Goal: Information Seeking & Learning: Check status

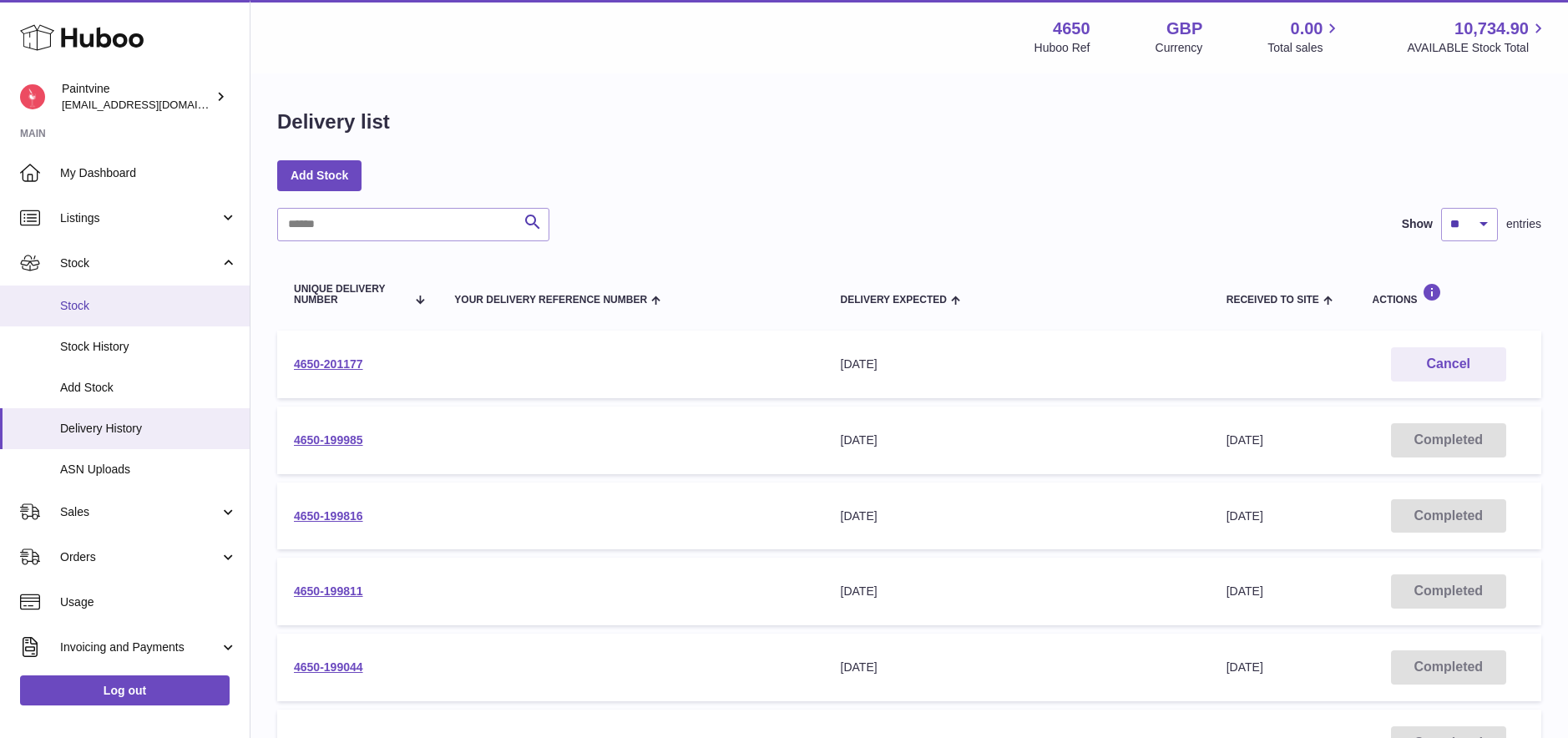
click at [88, 309] on span "Stock" at bounding box center [149, 306] width 177 height 16
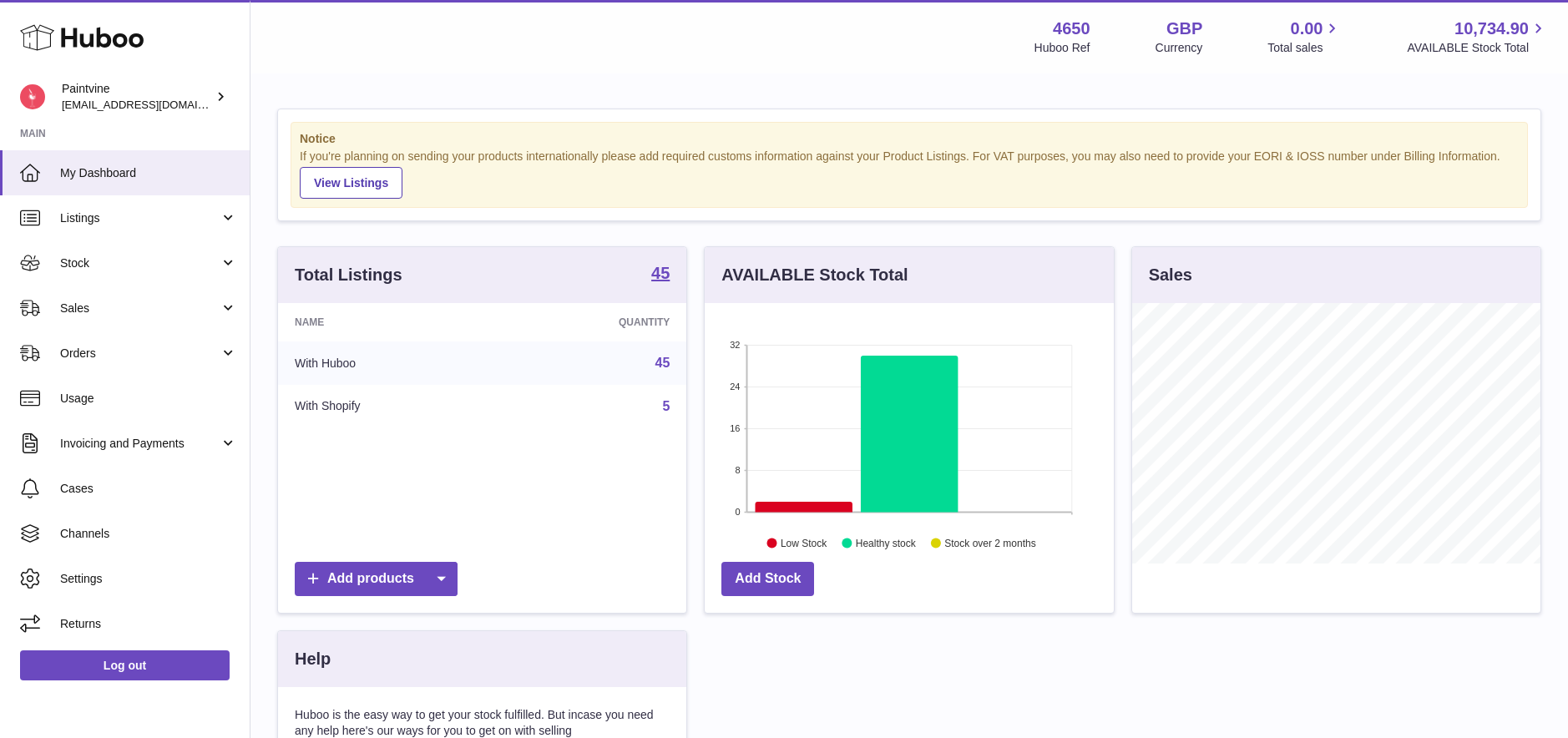
scroll to position [261, 409]
click at [125, 268] on span "Stock" at bounding box center [140, 263] width 160 height 16
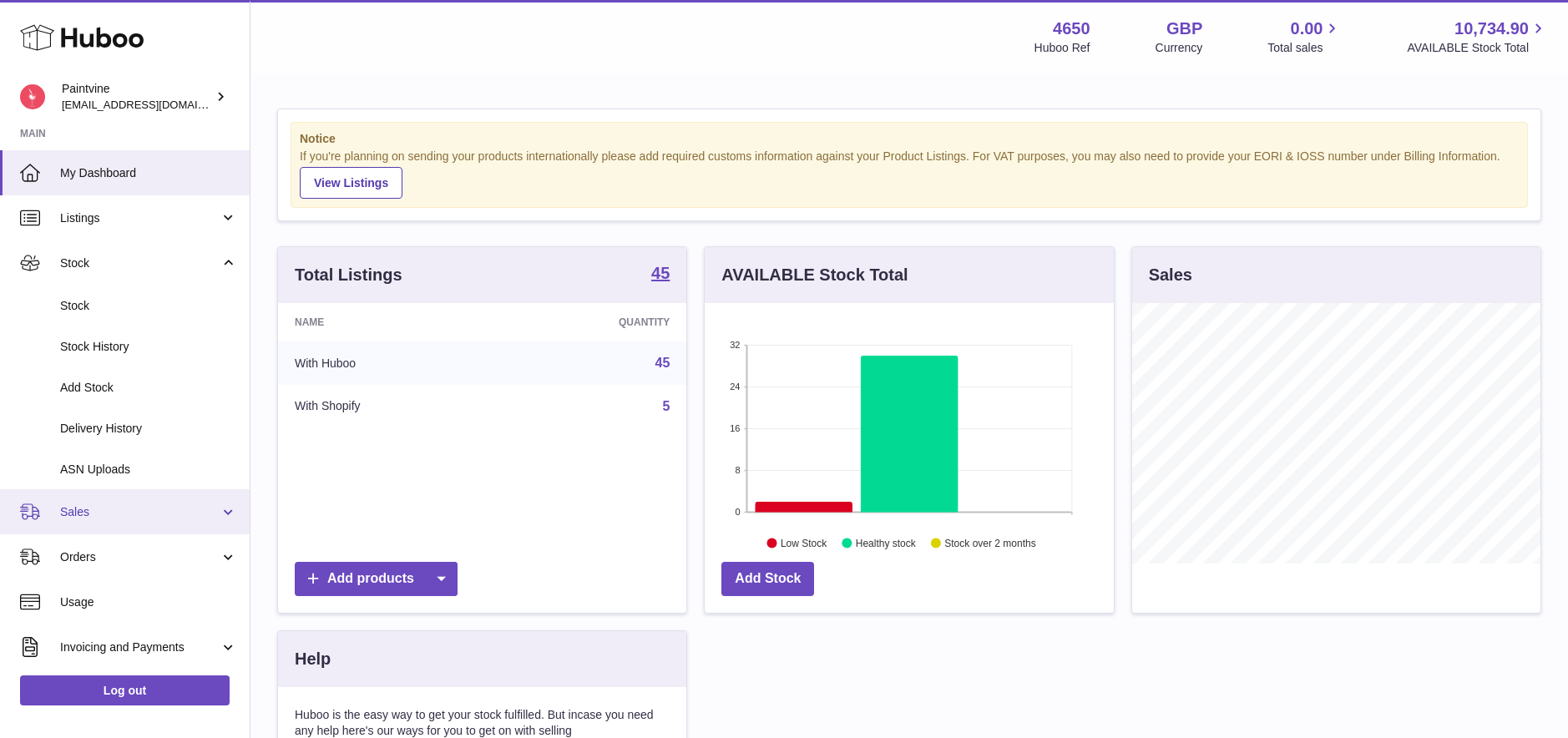
click at [235, 513] on link "Sales" at bounding box center [125, 512] width 250 height 45
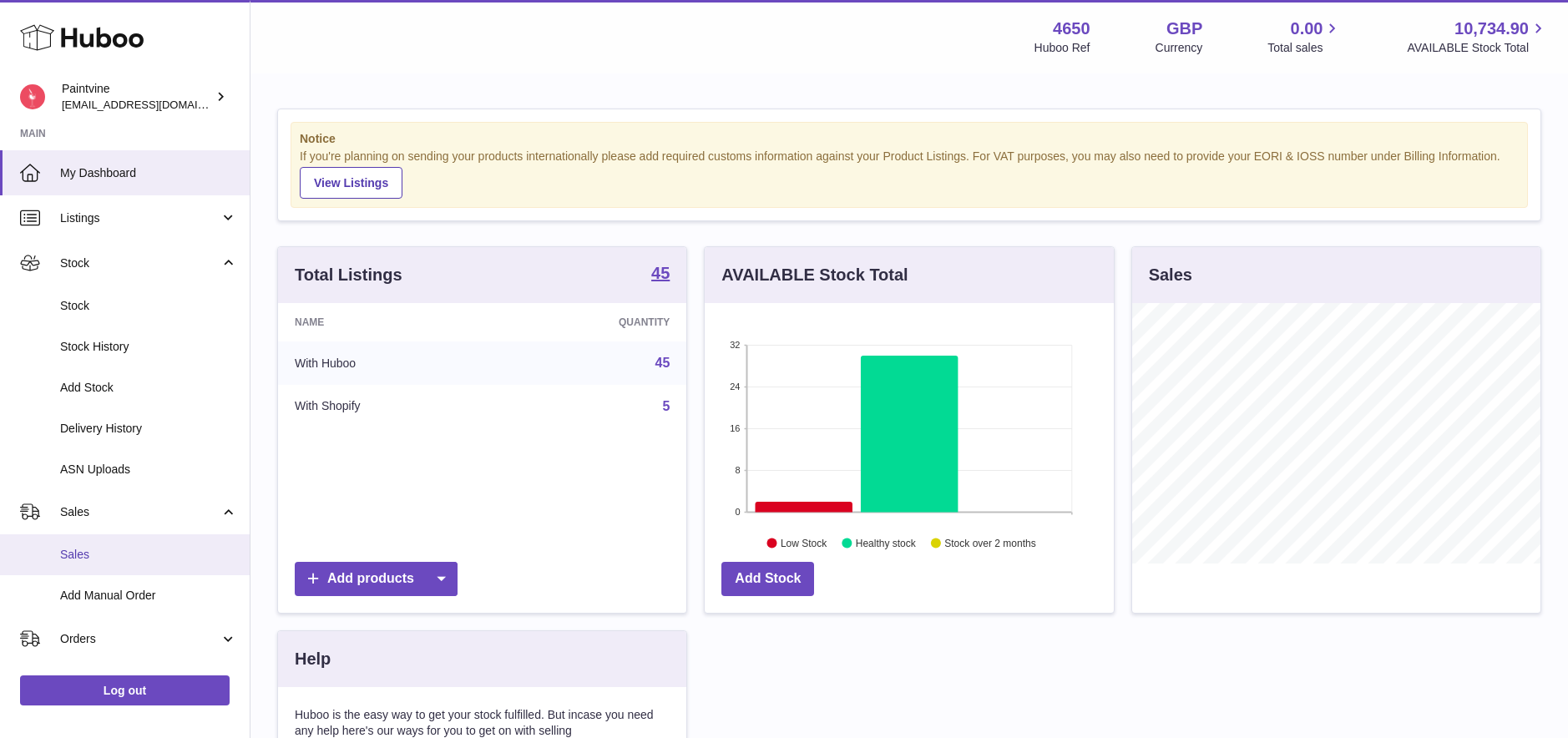
click at [83, 552] on span "Sales" at bounding box center [149, 555] width 177 height 16
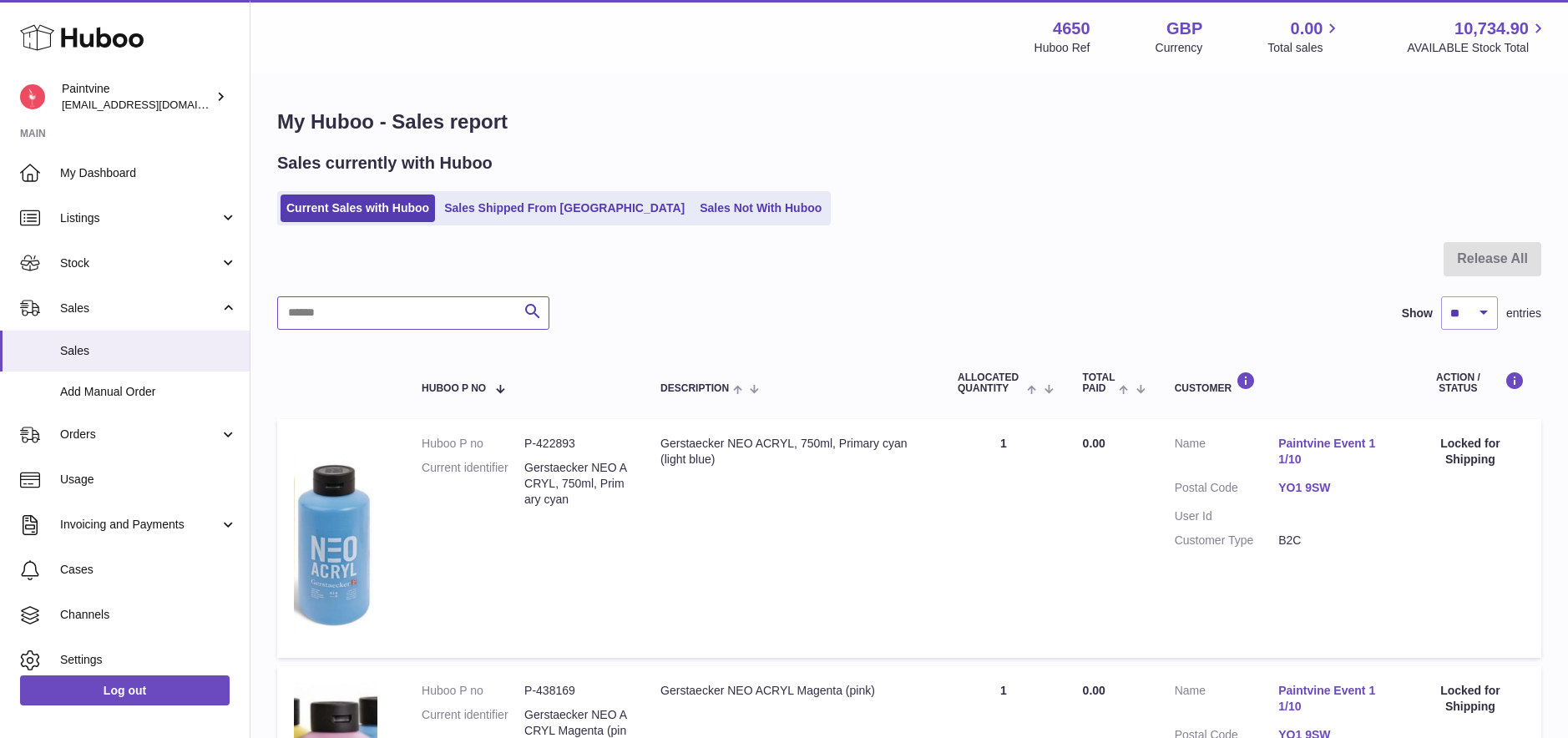
click at [454, 317] on input "text" at bounding box center [413, 312] width 273 height 33
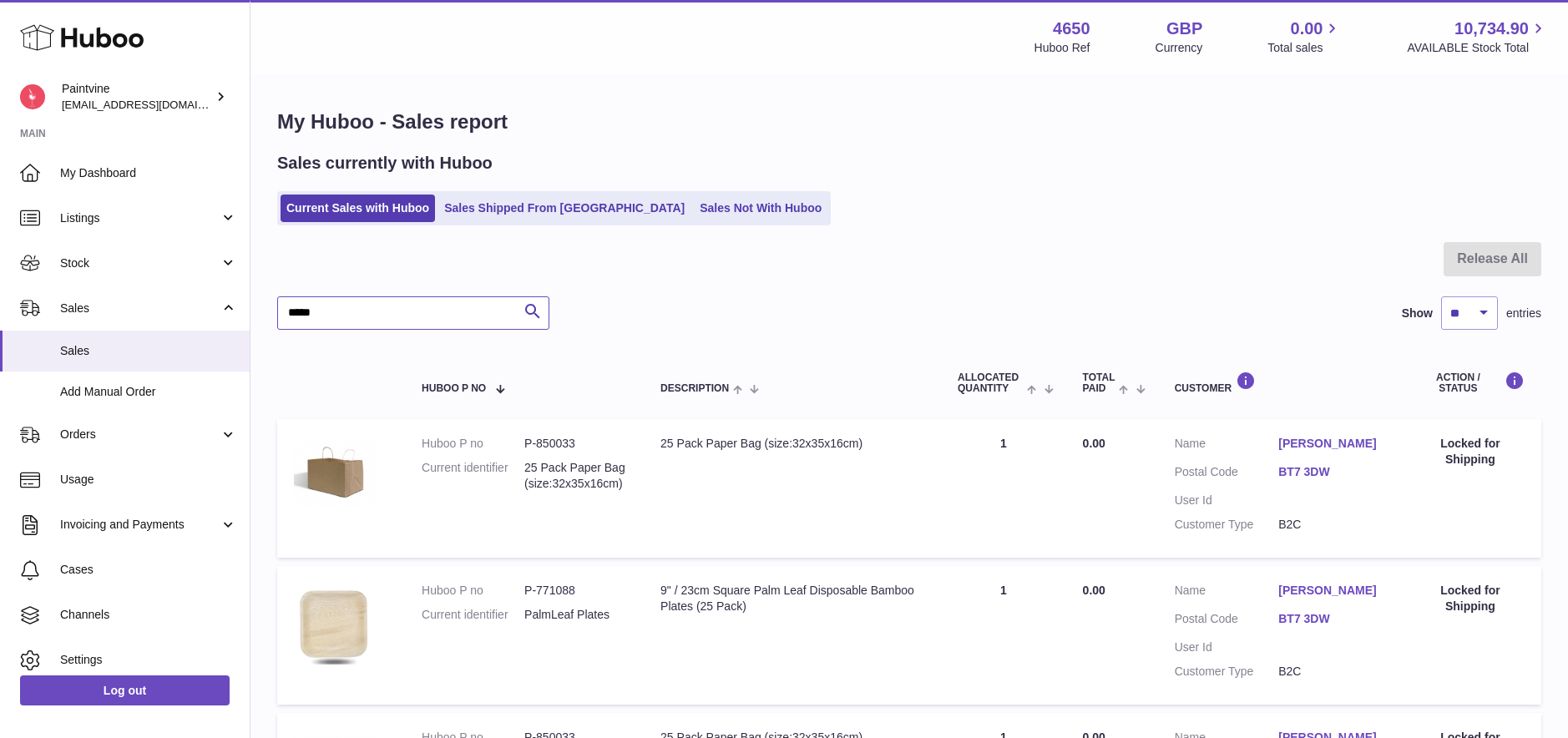
type input "******"
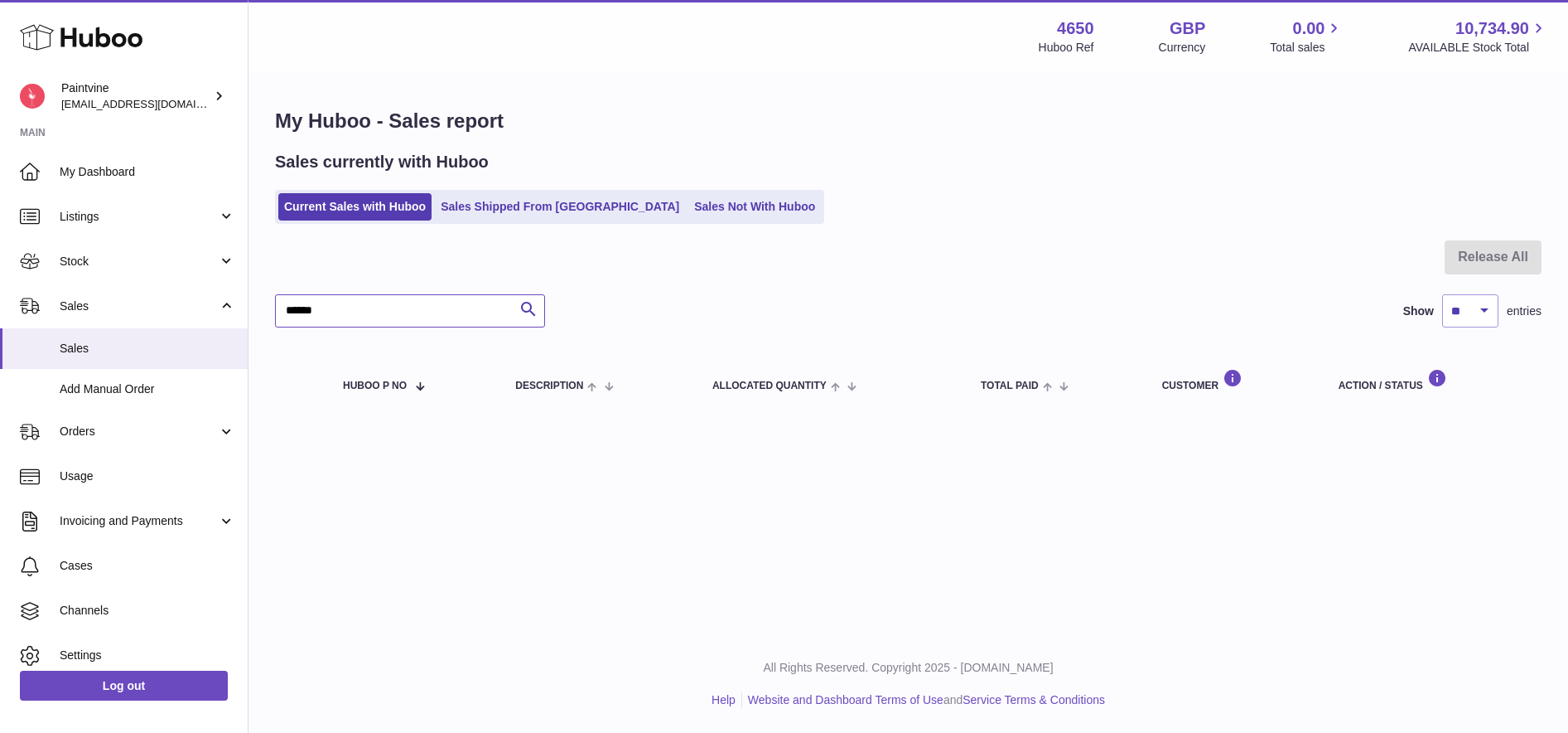
drag, startPoint x: 339, startPoint y: 315, endPoint x: 272, endPoint y: 306, distance: 67.6
click at [272, 306] on div "My Huboo - Sales report Sales currently with Huboo Current Sales with Huboo Sal…" at bounding box center [907, 262] width 1319 height 375
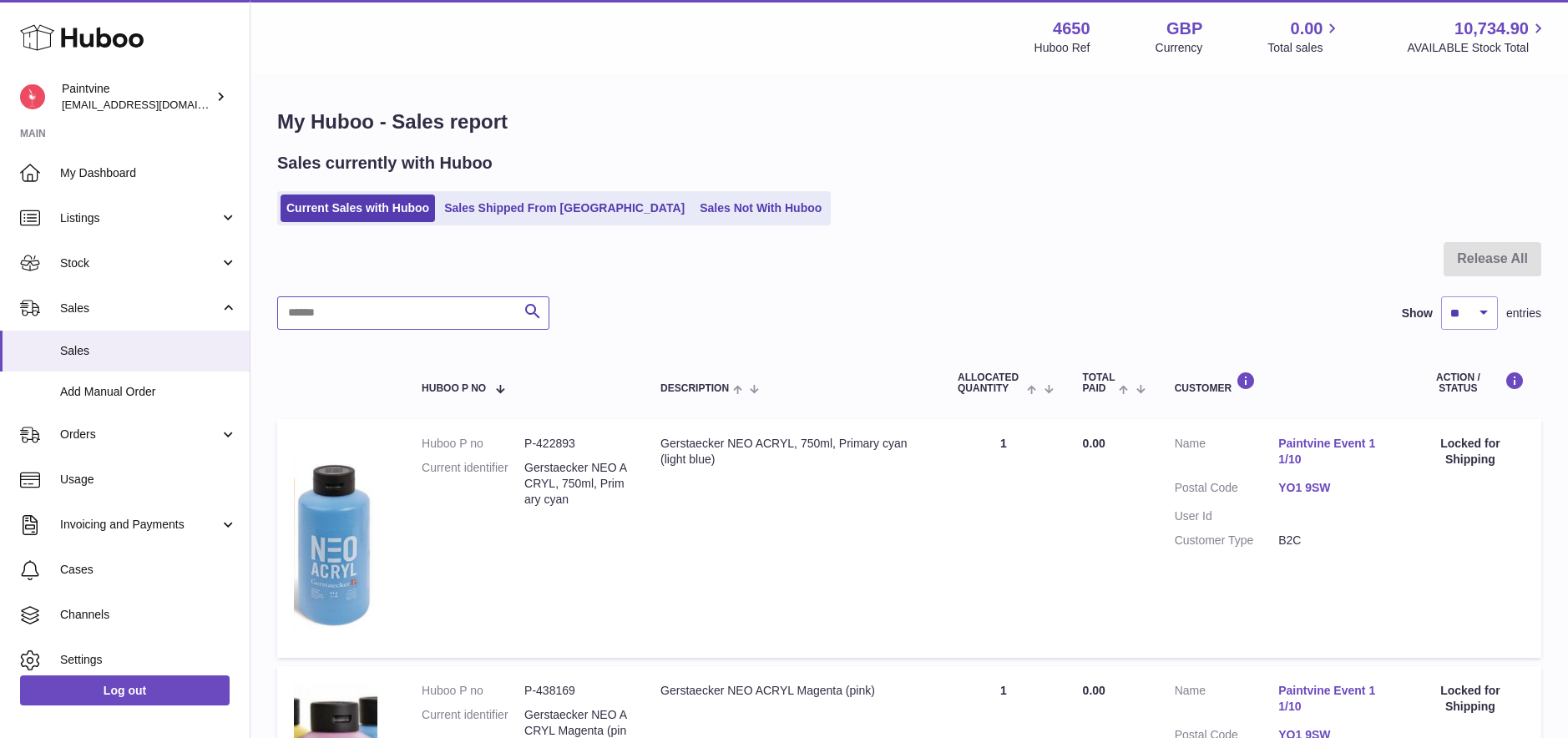
click at [370, 317] on input "text" at bounding box center [413, 312] width 273 height 33
type input "****"
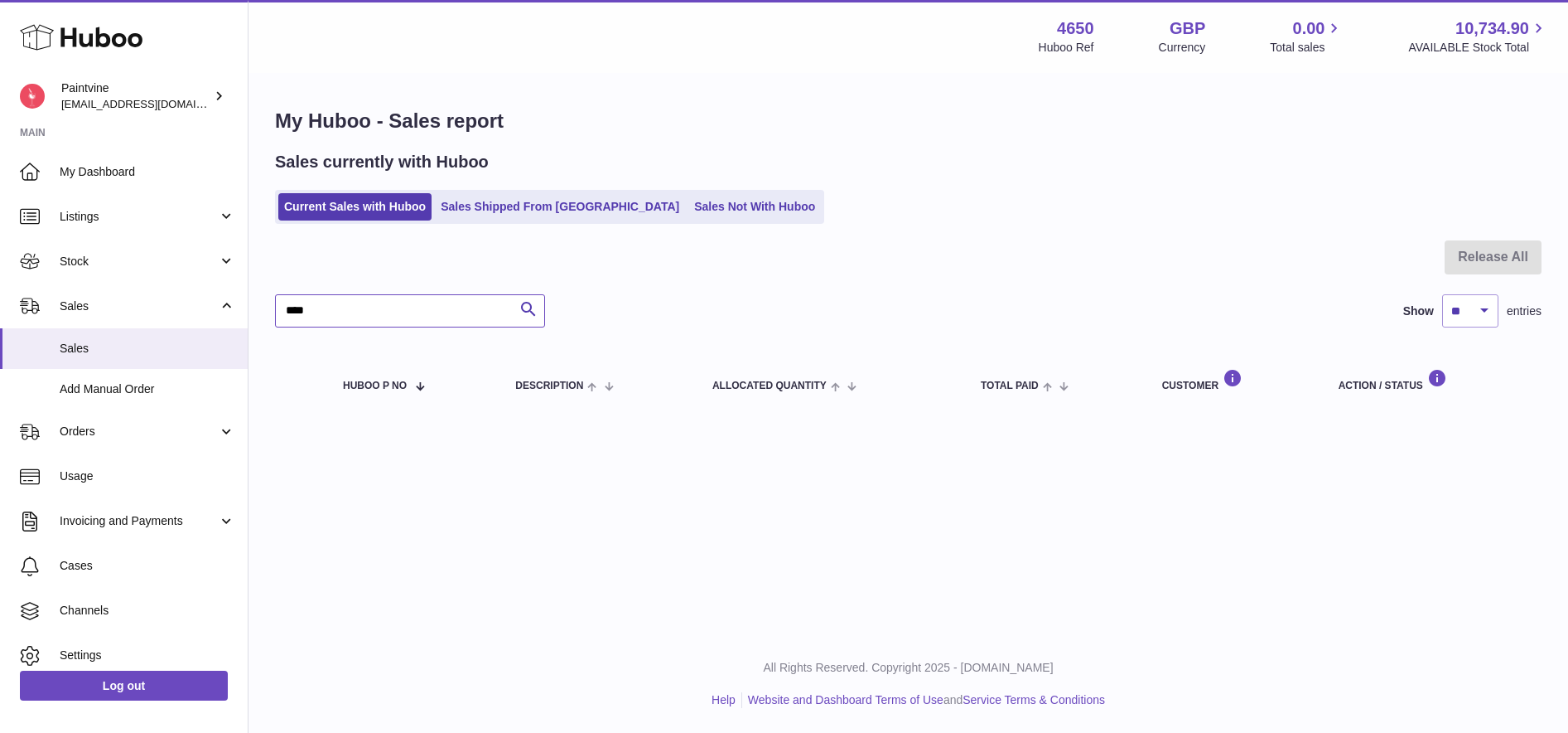
drag, startPoint x: 329, startPoint y: 307, endPoint x: 270, endPoint y: 307, distance: 59.0
click at [270, 307] on div "My Huboo - Sales report Sales currently with Huboo Current Sales with Huboo Sal…" at bounding box center [907, 262] width 1319 height 375
